Goal: Find specific page/section

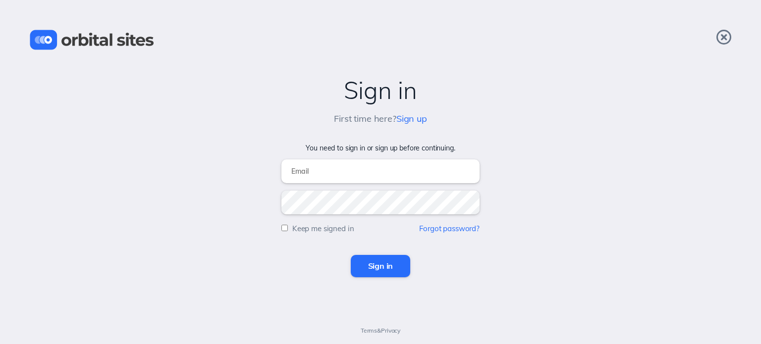
type input "[PERSON_NAME][EMAIL_ADDRESS][DOMAIN_NAME]"
click at [382, 267] on input "Sign in" at bounding box center [381, 266] width 60 height 22
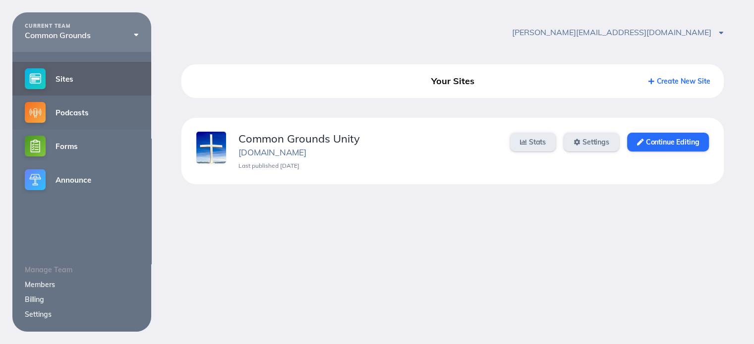
click at [65, 114] on link "Podcasts" at bounding box center [81, 113] width 139 height 34
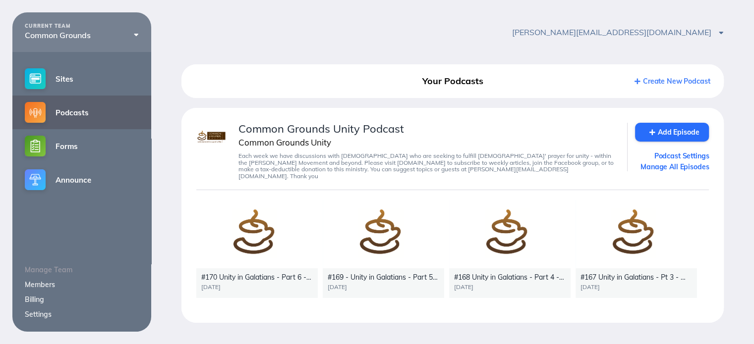
scroll to position [12, 0]
